Goal: Transaction & Acquisition: Purchase product/service

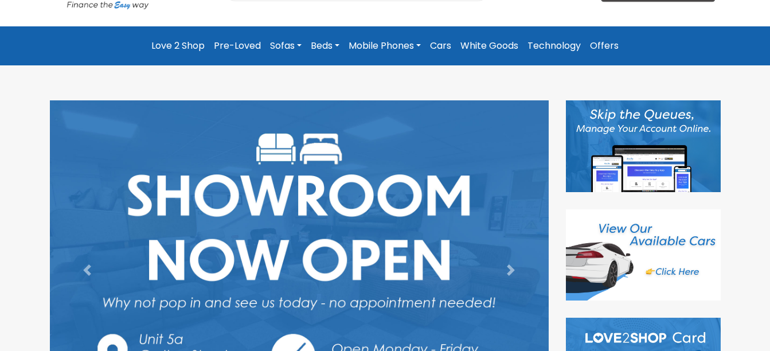
scroll to position [138, 0]
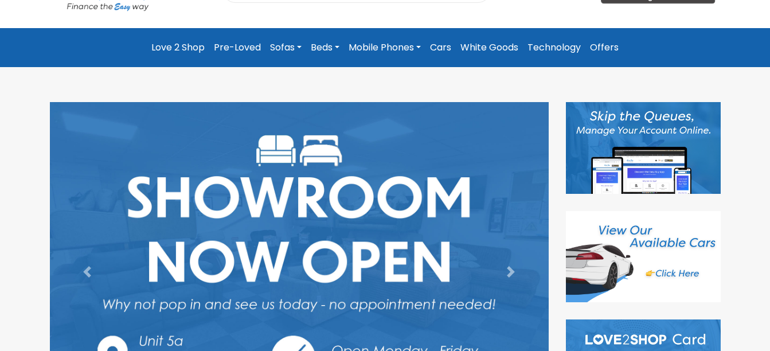
click at [405, 47] on link "Mobile Phones" at bounding box center [384, 47] width 81 height 21
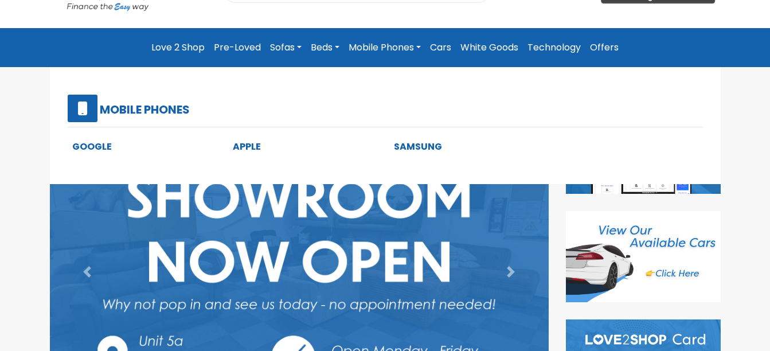
click at [420, 46] on link "Mobile Phones" at bounding box center [384, 47] width 81 height 21
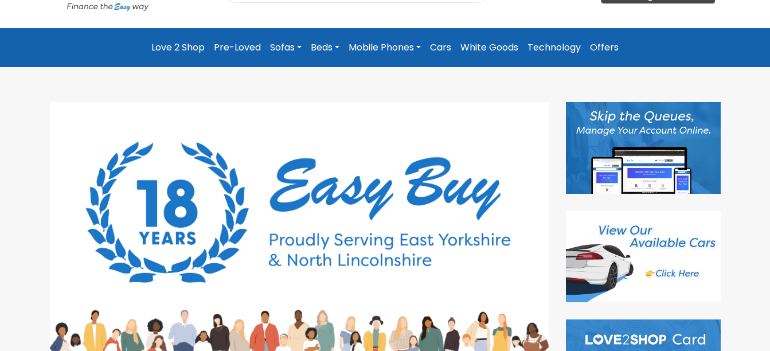
click at [420, 46] on link "Mobile Phones" at bounding box center [384, 47] width 81 height 21
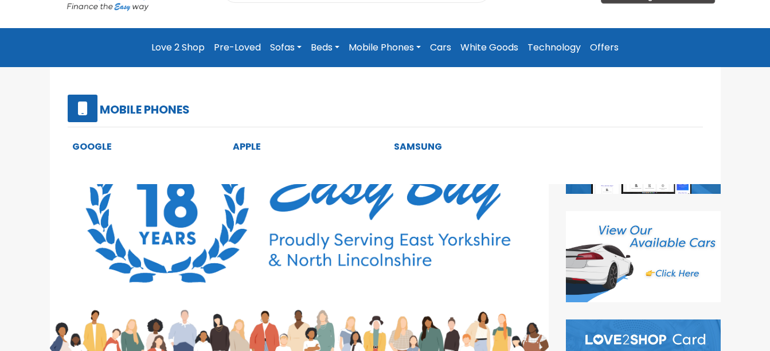
click at [420, 46] on link "Mobile Phones" at bounding box center [384, 47] width 81 height 21
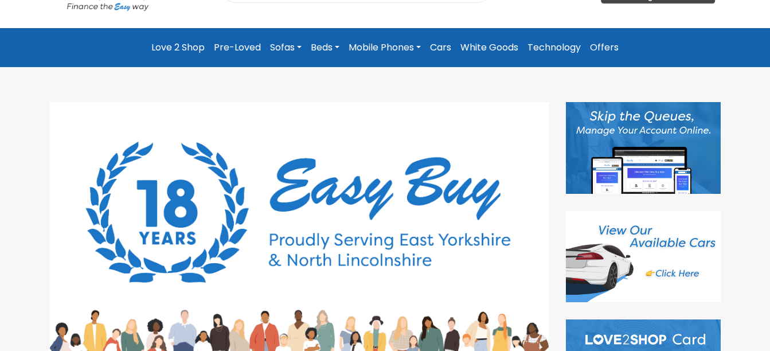
click at [377, 48] on link "Mobile Phones" at bounding box center [384, 47] width 81 height 21
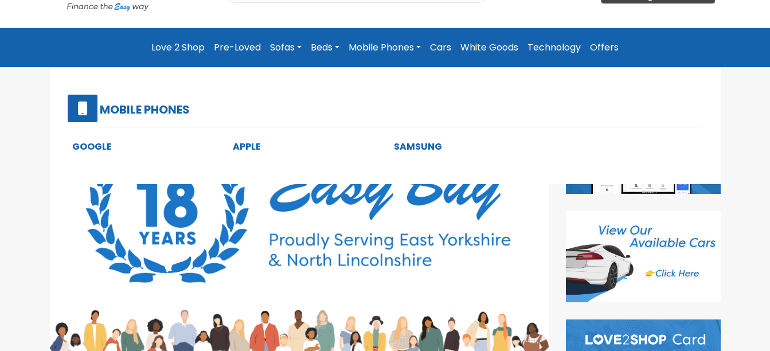
click at [247, 146] on link "Apple" at bounding box center [247, 146] width 28 height 13
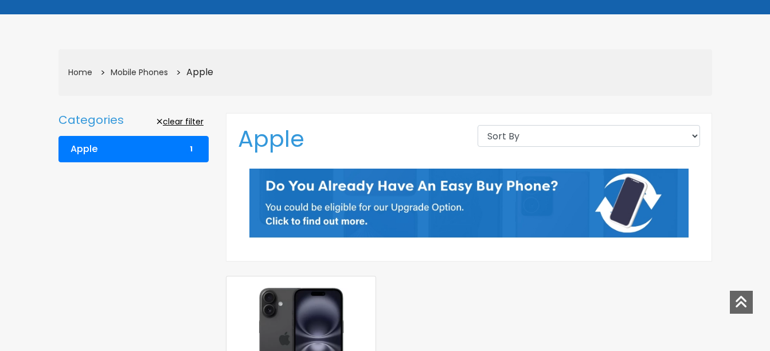
scroll to position [138, 0]
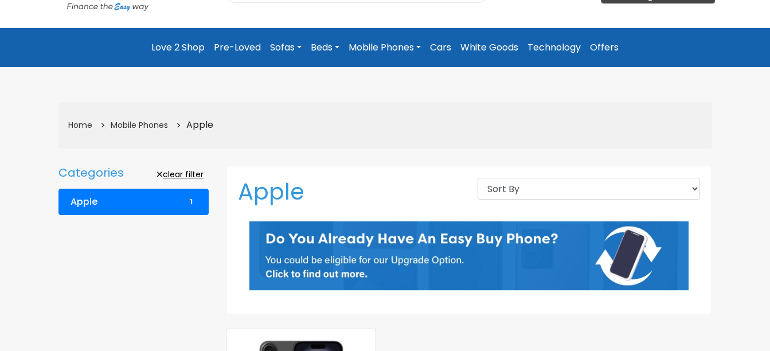
click at [372, 45] on link "Mobile Phones" at bounding box center [384, 47] width 81 height 21
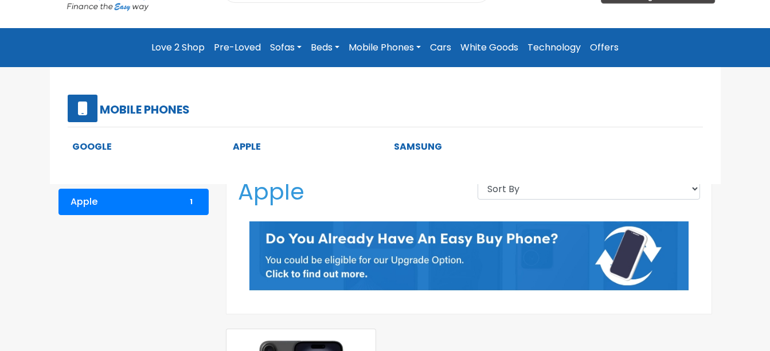
click at [422, 148] on link "Samsung" at bounding box center [418, 146] width 48 height 13
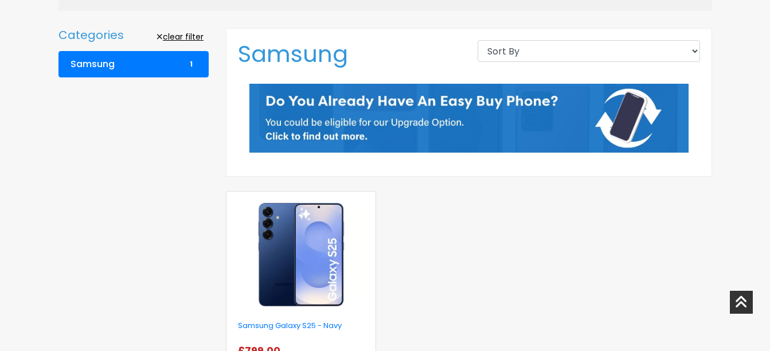
scroll to position [298, 0]
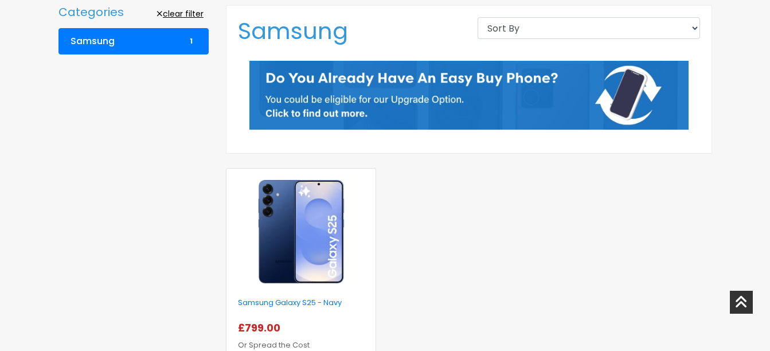
click at [299, 234] on img at bounding box center [301, 231] width 116 height 103
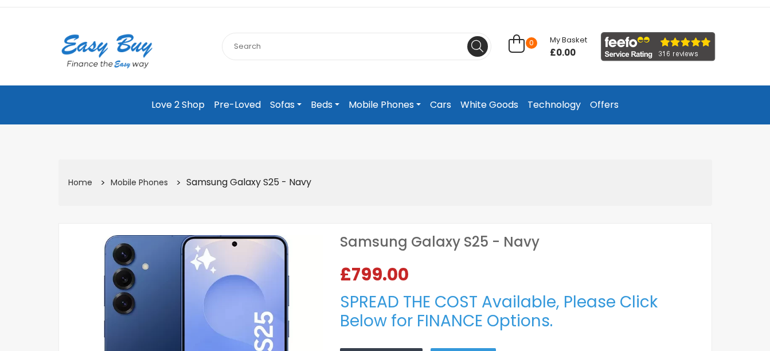
select select "Weekly"
select select "104"
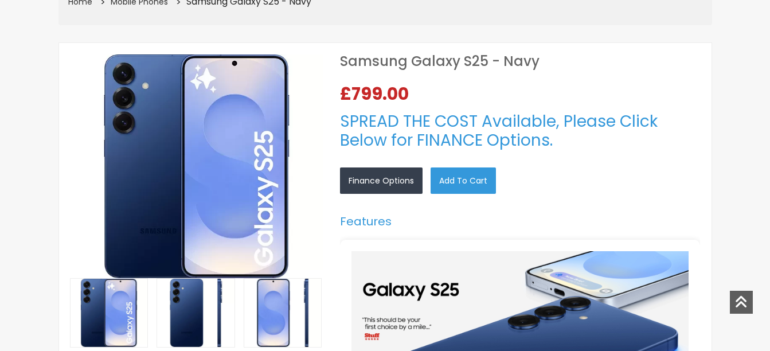
scroll to position [275, 0]
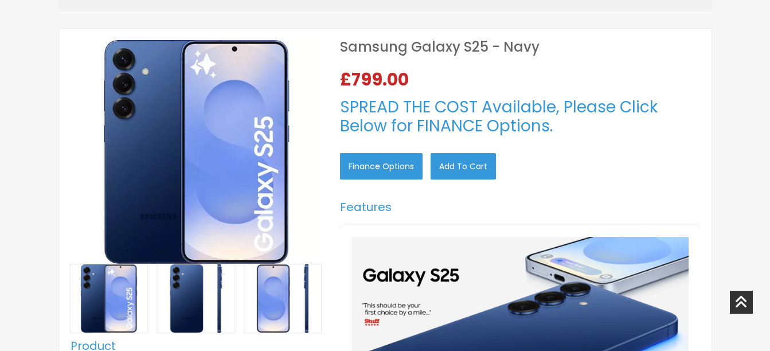
click at [407, 168] on link "Finance Options" at bounding box center [381, 166] width 83 height 26
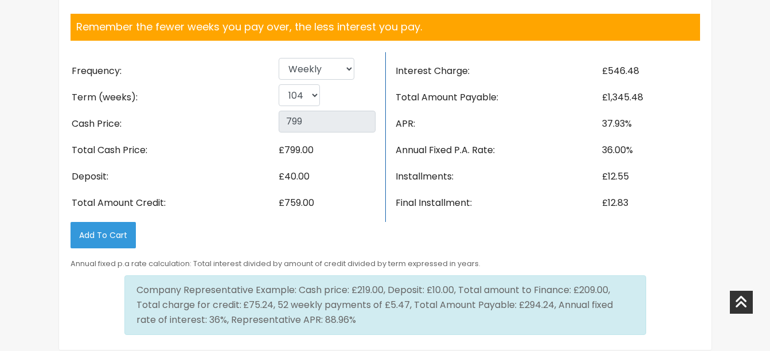
scroll to position [1947, 0]
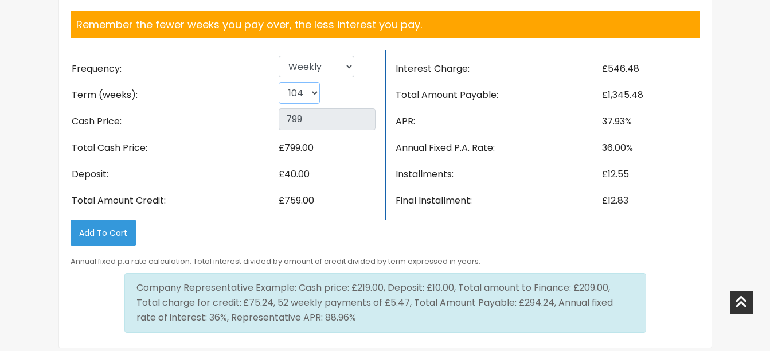
click at [317, 96] on select "26 52 78 104" at bounding box center [299, 93] width 41 height 22
click at [279, 82] on select "26 52 78 104" at bounding box center [299, 93] width 41 height 22
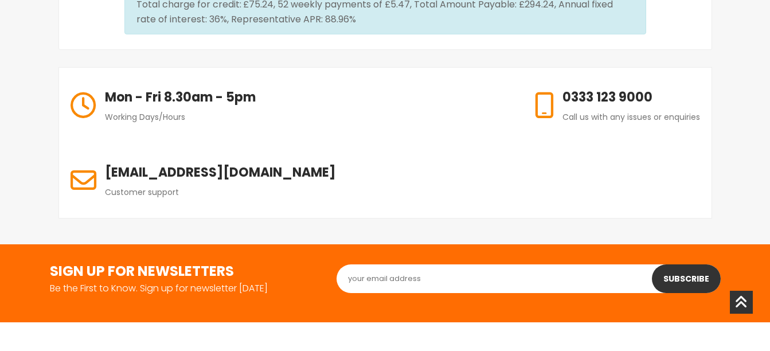
scroll to position [2268, 0]
